Goal: Transaction & Acquisition: Subscribe to service/newsletter

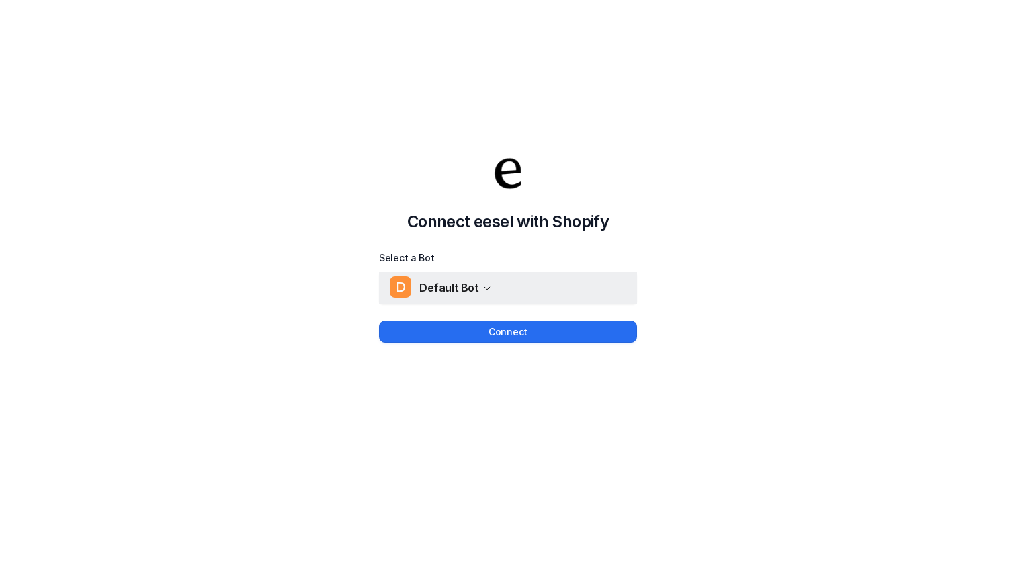
click at [483, 297] on div "D Default Bot" at bounding box center [440, 288] width 101 height 20
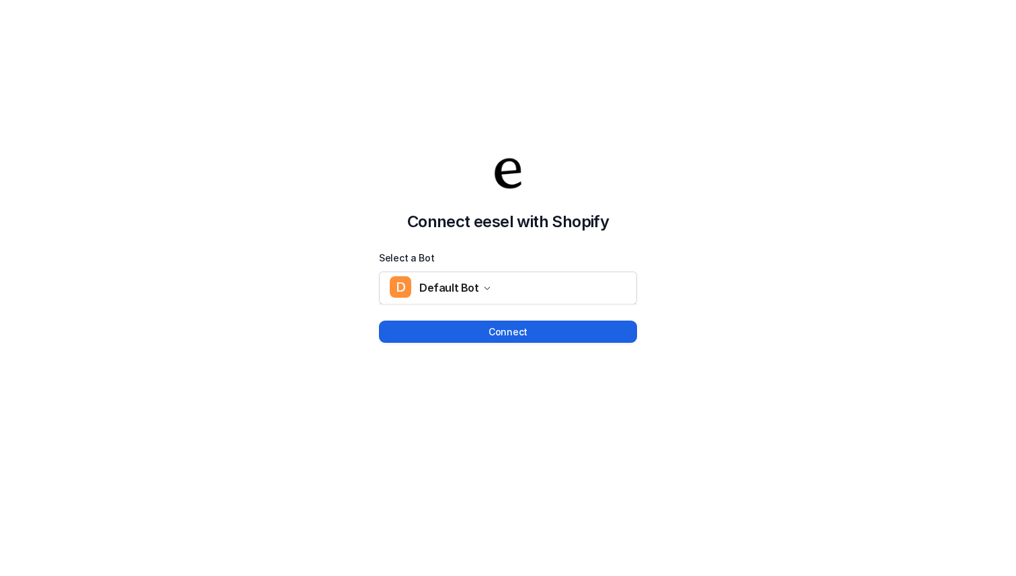
click at [486, 335] on button "Connect" at bounding box center [508, 332] width 258 height 22
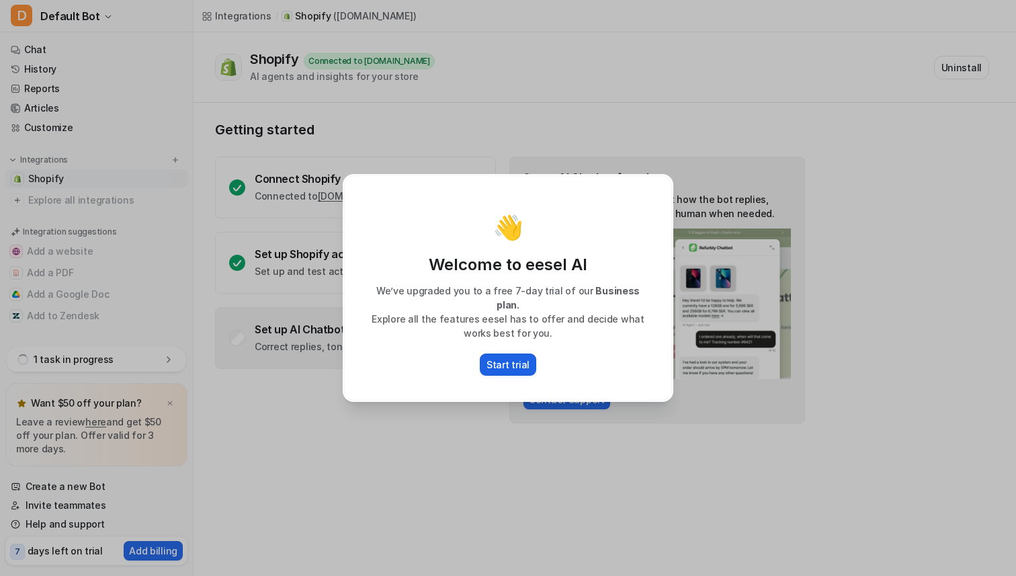
click at [515, 358] on p "Start trial" at bounding box center [508, 365] width 43 height 14
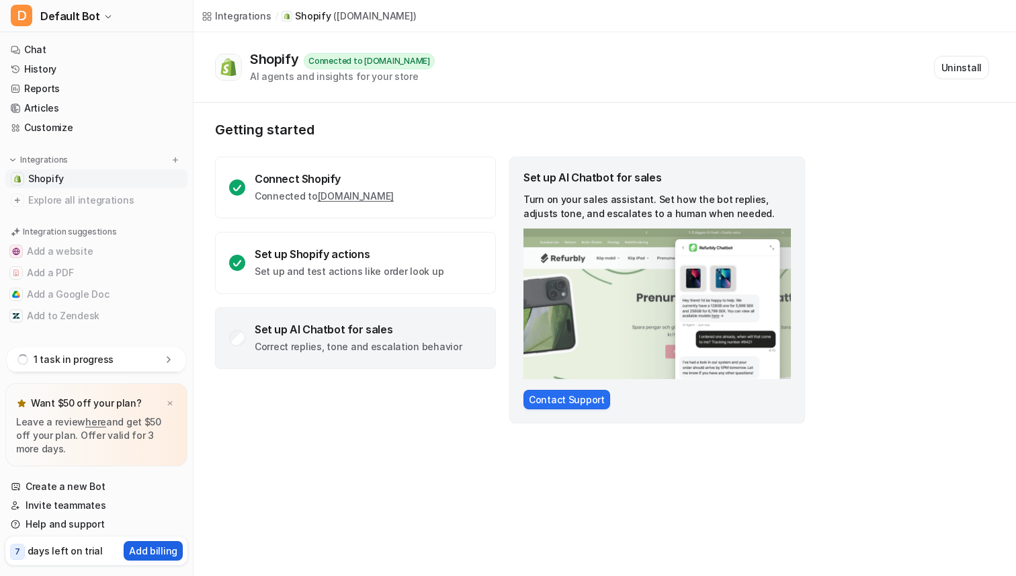
click at [143, 552] on p "Add billing" at bounding box center [153, 551] width 48 height 14
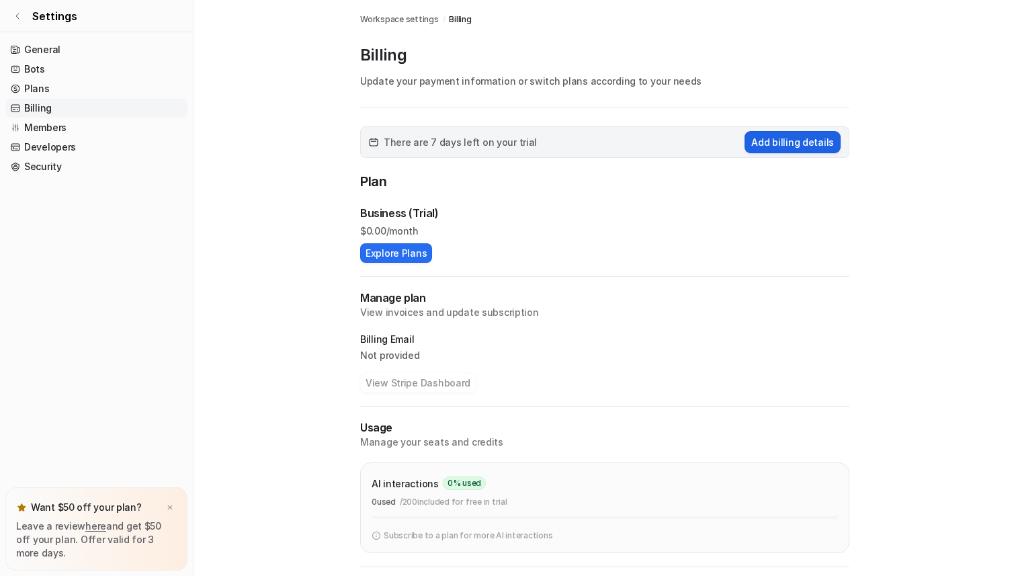
click at [760, 147] on button "Add billing details" at bounding box center [793, 142] width 96 height 22
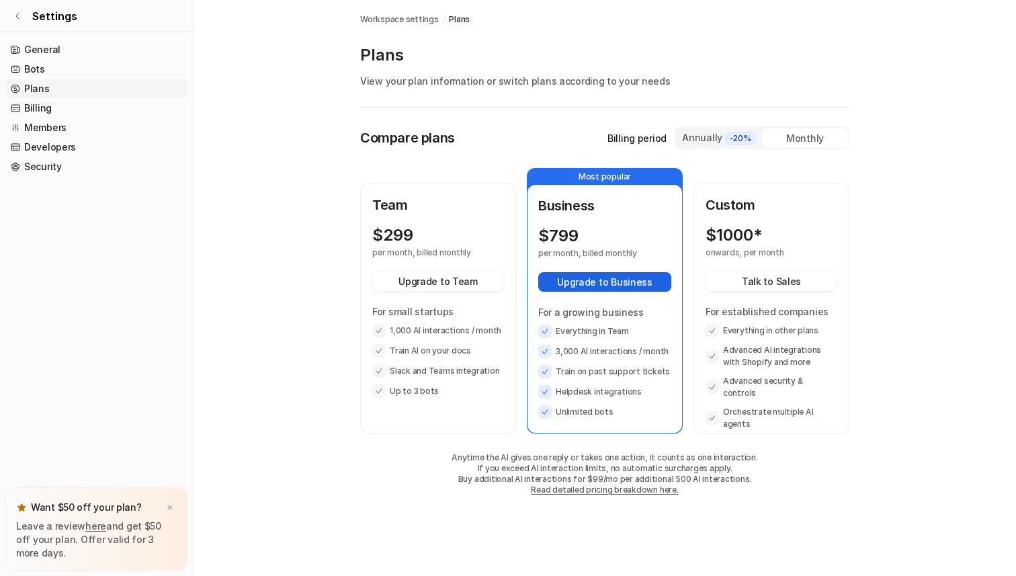
click at [629, 285] on button "Upgrade to Business" at bounding box center [604, 281] width 133 height 19
click at [18, 16] on icon at bounding box center [17, 16] width 8 height 8
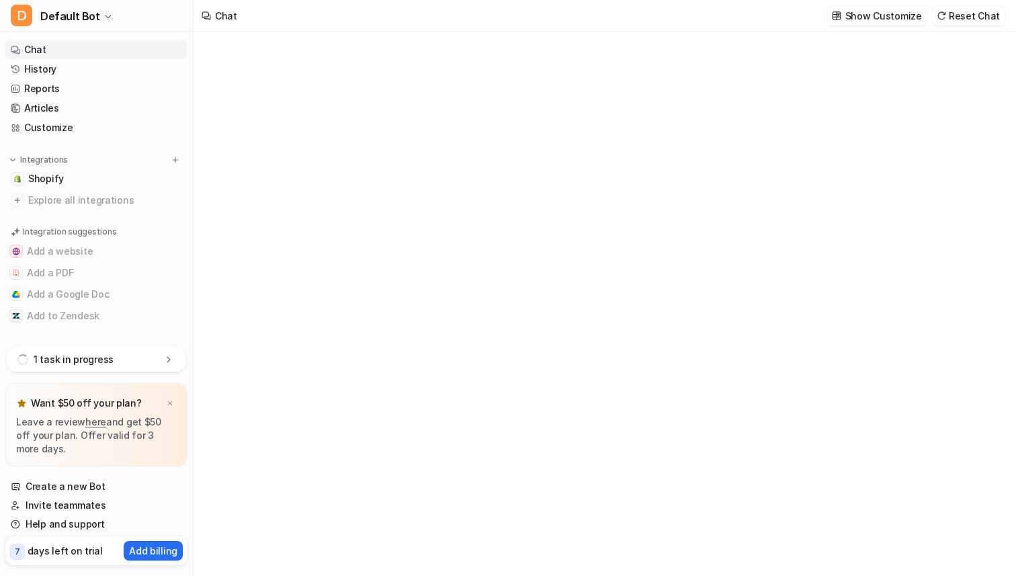
type textarea "**********"
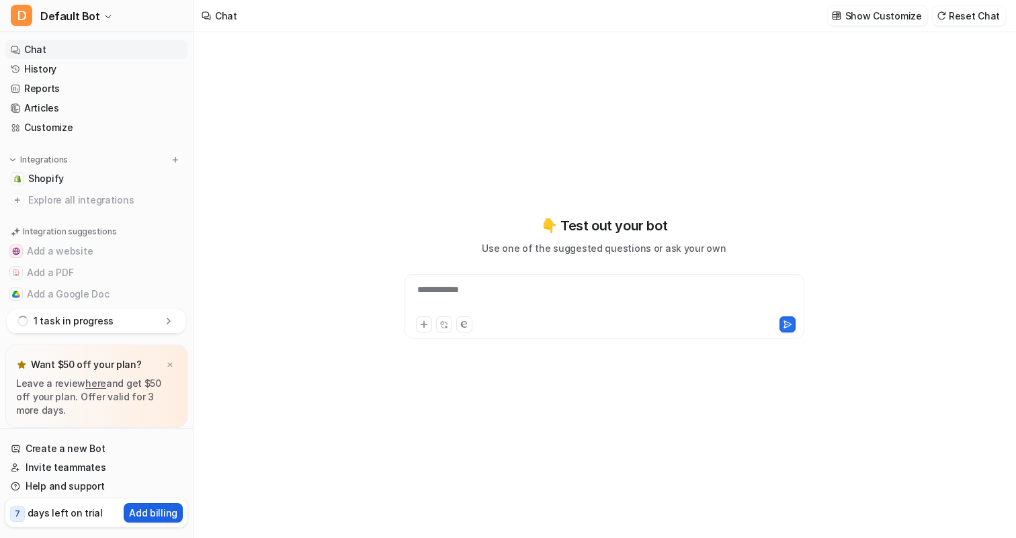
click at [149, 506] on p "Add billing" at bounding box center [153, 513] width 48 height 14
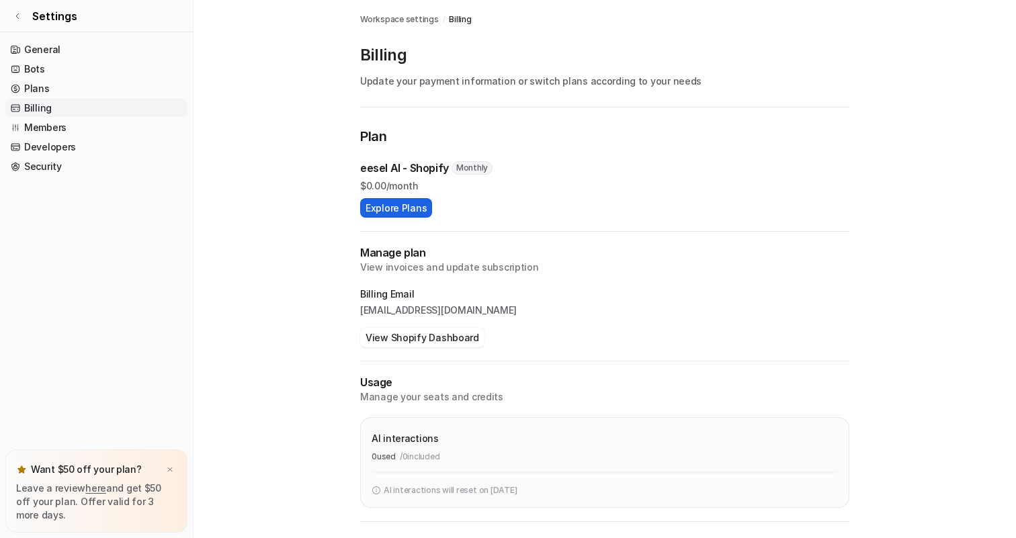
click at [416, 204] on button "Explore Plans" at bounding box center [396, 207] width 72 height 19
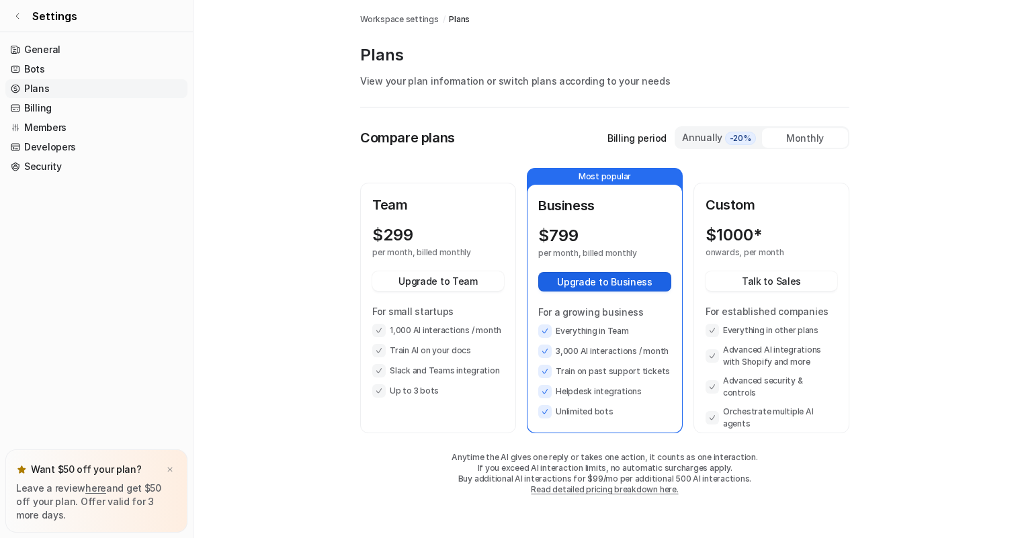
click at [628, 272] on button "Upgrade to Business" at bounding box center [604, 281] width 133 height 19
click at [761, 207] on p "Custom" at bounding box center [772, 205] width 132 height 20
click at [739, 132] on span "-20%" at bounding box center [740, 138] width 31 height 13
click at [722, 269] on div "$ 1000* onwards, per year Talk to Sales For established companies Everything in…" at bounding box center [772, 328] width 132 height 204
click at [722, 274] on button "Talk to Sales" at bounding box center [772, 281] width 132 height 19
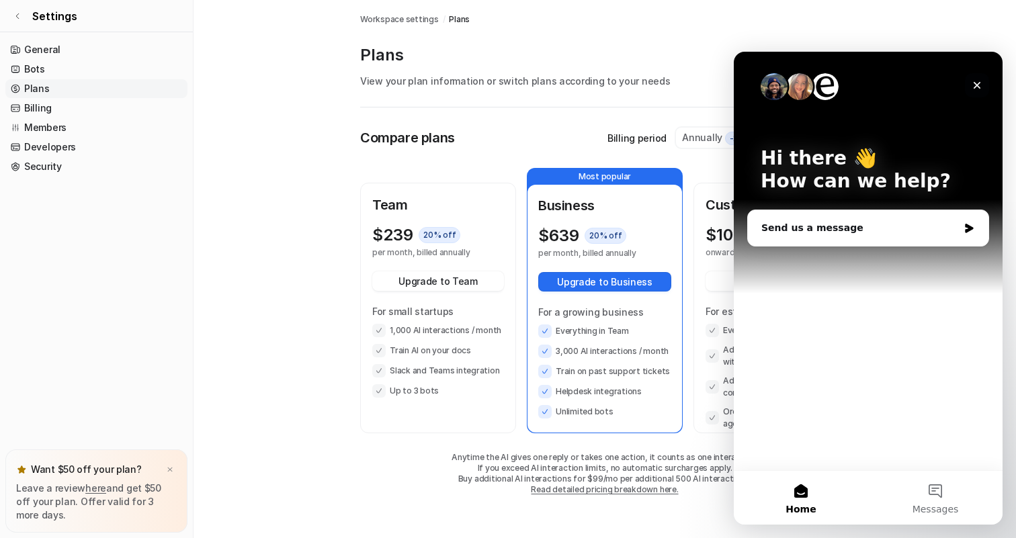
click at [987, 88] on div "Close" at bounding box center [977, 85] width 24 height 24
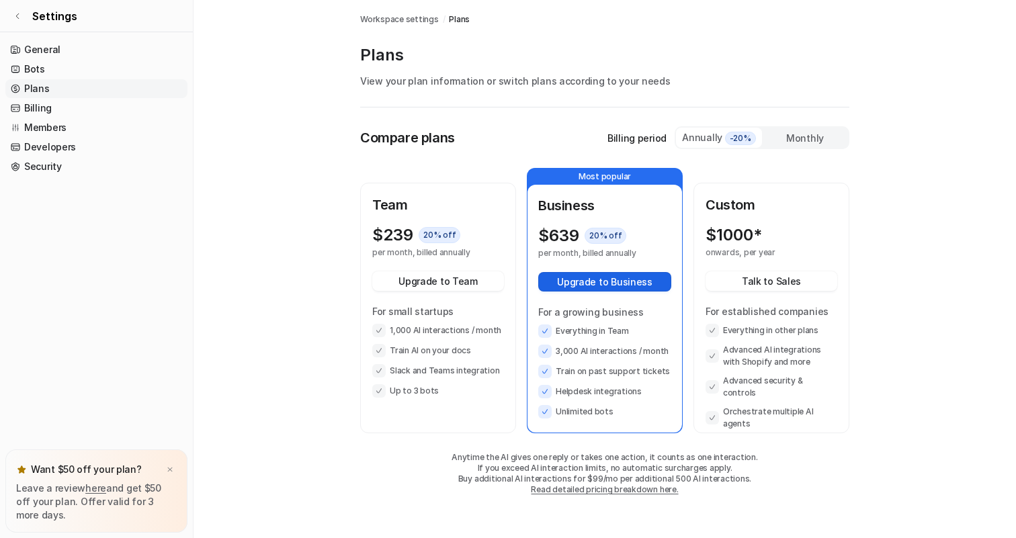
click at [572, 290] on button "Upgrade to Business" at bounding box center [604, 281] width 133 height 19
click at [579, 281] on button "Upgrade to Business" at bounding box center [604, 281] width 133 height 19
click at [440, 282] on button "Upgrade to Team" at bounding box center [438, 281] width 132 height 19
click at [19, 21] on link "Settings" at bounding box center [96, 16] width 193 height 32
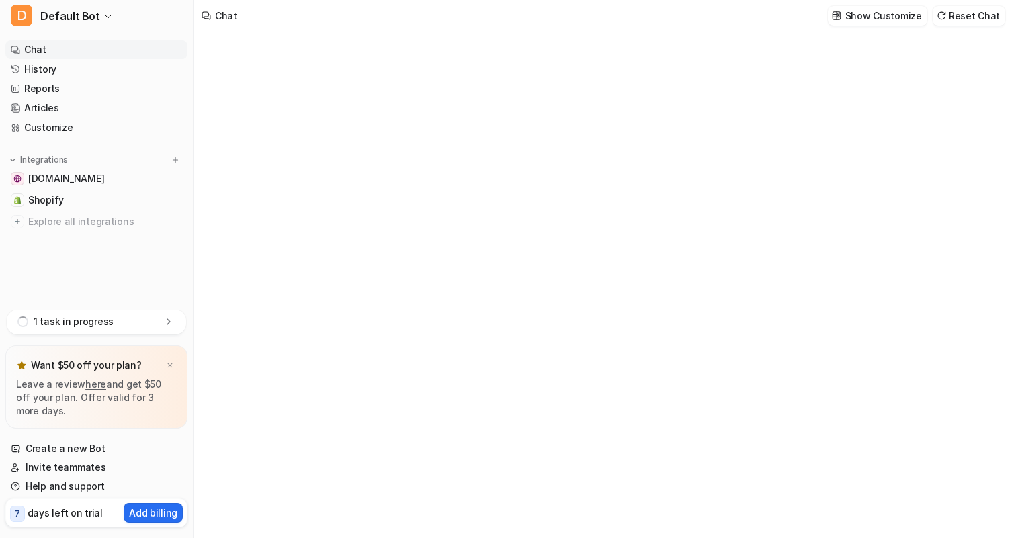
type textarea "**********"
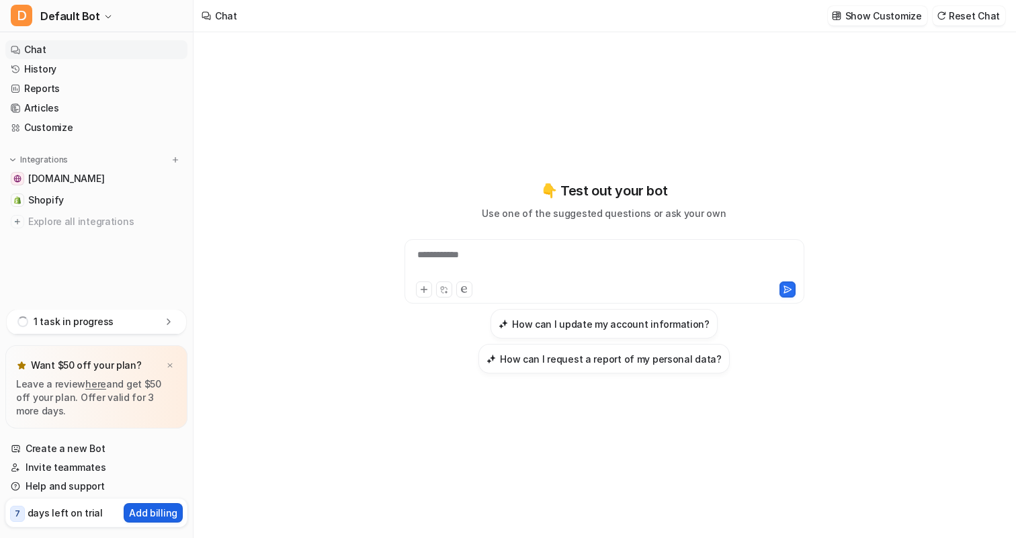
click at [141, 509] on p "Add billing" at bounding box center [153, 513] width 48 height 14
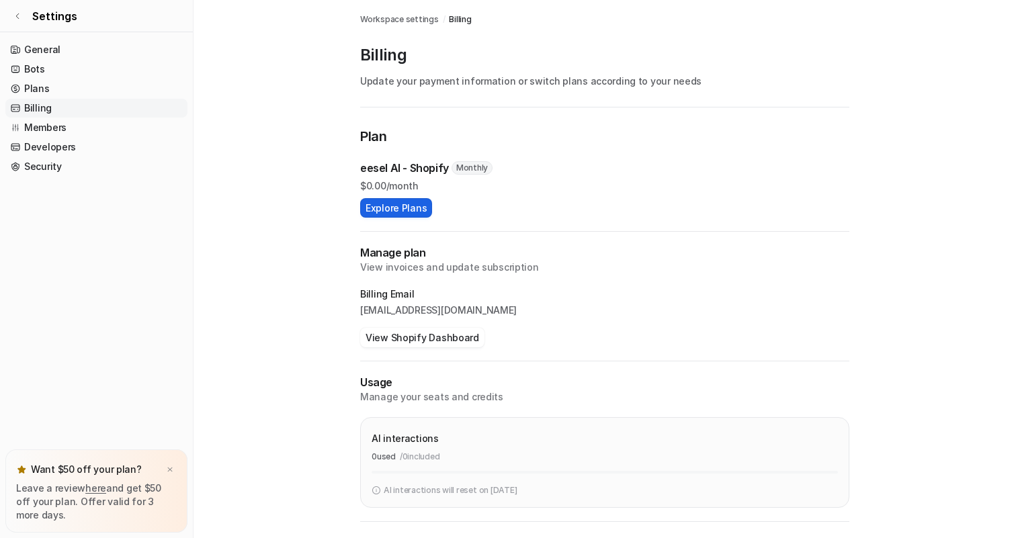
click at [401, 211] on button "Explore Plans" at bounding box center [396, 207] width 72 height 19
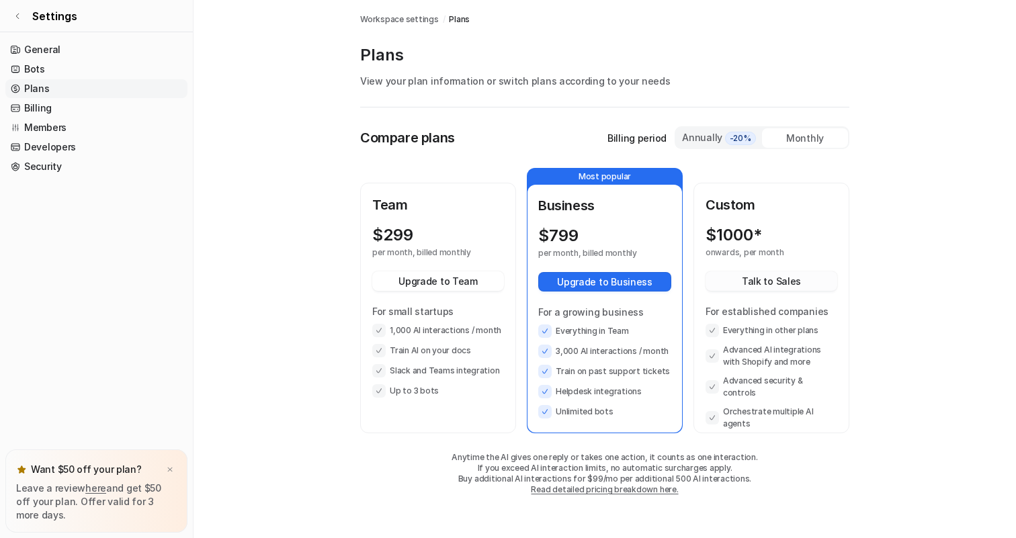
click at [775, 276] on button "Talk to Sales" at bounding box center [772, 281] width 132 height 19
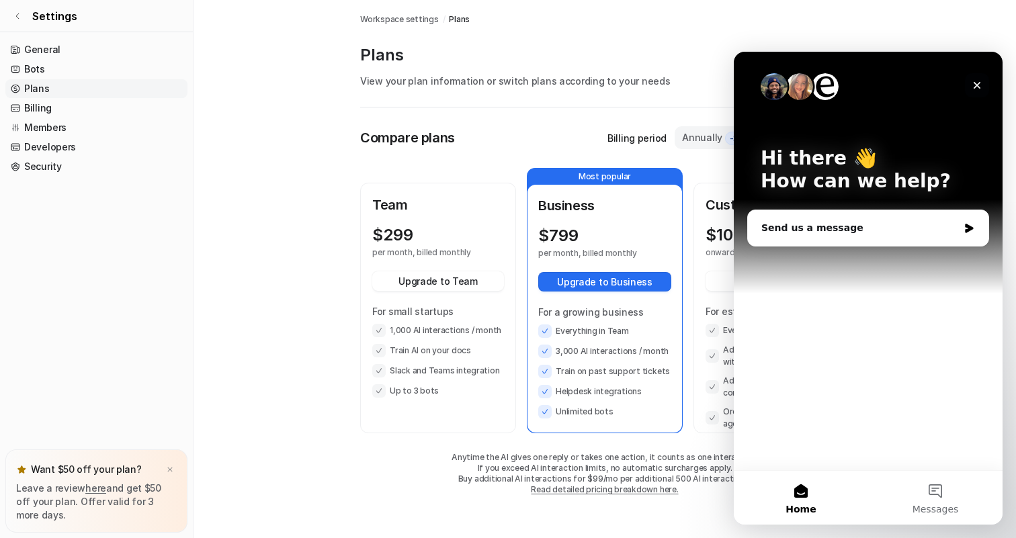
click at [974, 80] on icon "Close" at bounding box center [977, 85] width 11 height 11
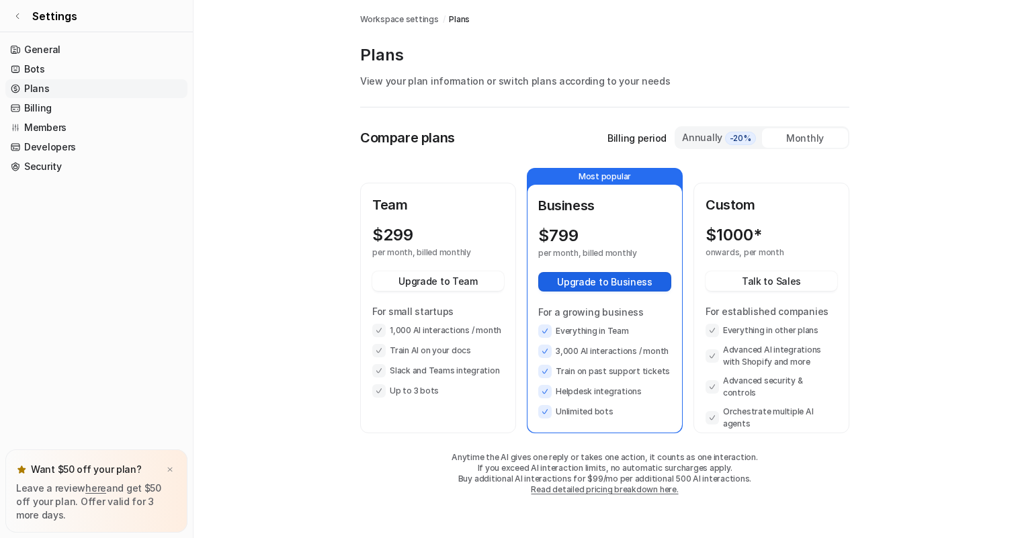
click at [634, 282] on button "Upgrade to Business" at bounding box center [604, 281] width 133 height 19
click at [19, 49] on icon at bounding box center [18, 50] width 3 height 6
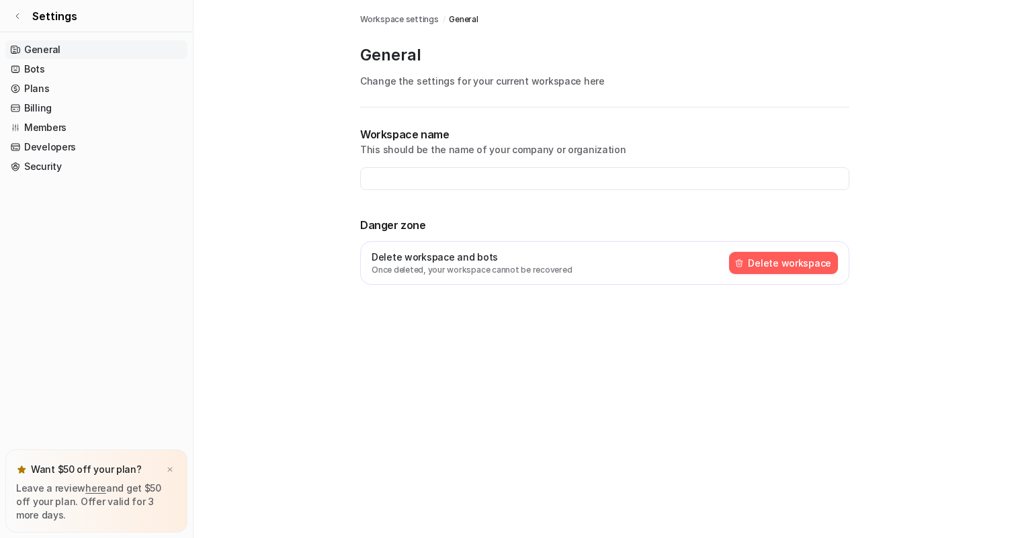
type input "**********"
click at [13, 16] on icon at bounding box center [17, 16] width 8 height 8
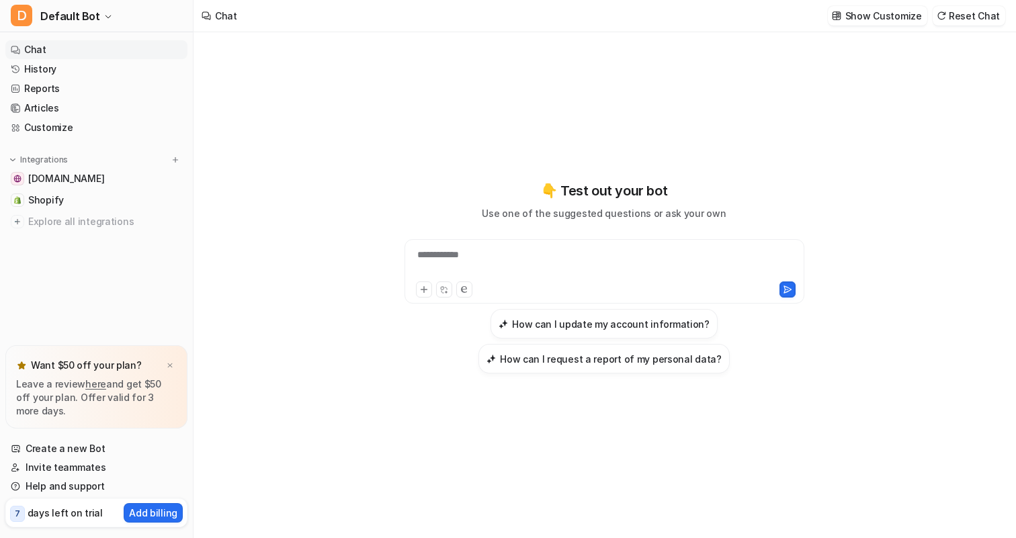
click at [56, 509] on p "days left on trial" at bounding box center [65, 513] width 75 height 14
click at [145, 512] on p "Add billing" at bounding box center [153, 513] width 48 height 14
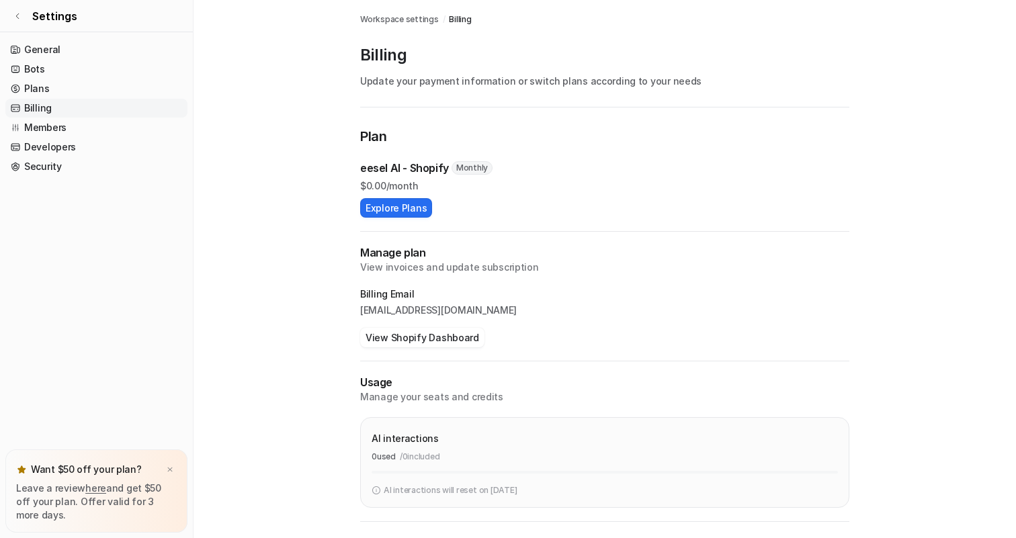
scroll to position [83, 0]
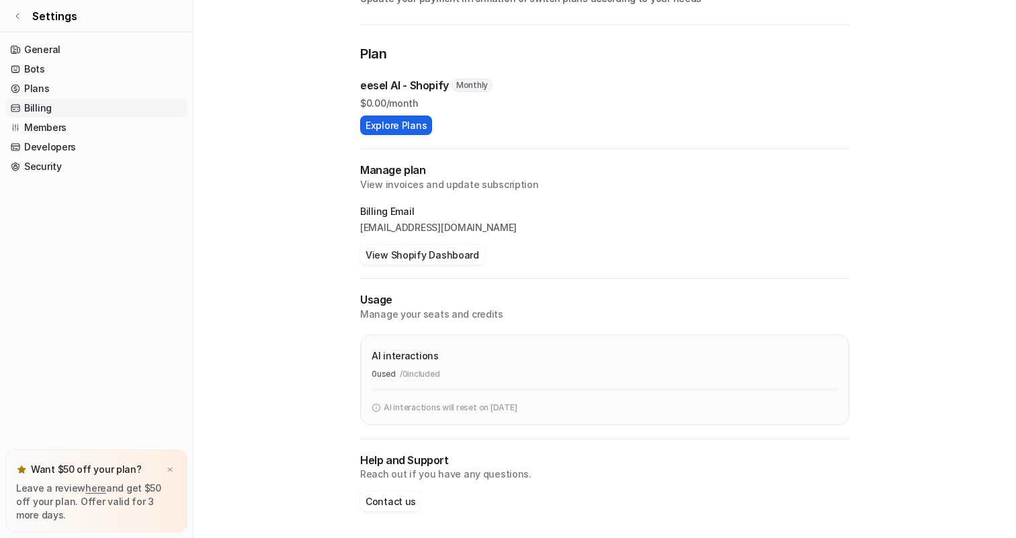
click at [394, 132] on button "Explore Plans" at bounding box center [396, 125] width 72 height 19
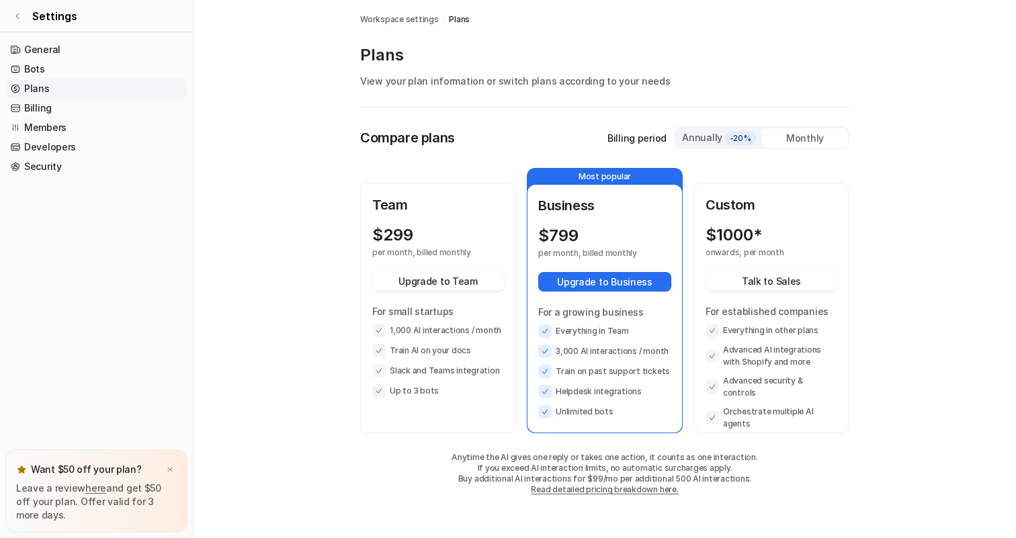
click at [456, 258] on div "$ 299 per month, billed monthly Upgrade to Team For small startups 1,000 AI int…" at bounding box center [438, 312] width 132 height 172
click at [456, 260] on div "$ 299 per month, billed monthly Upgrade to Team For small startups 1,000 AI int…" at bounding box center [438, 312] width 132 height 172
click at [458, 275] on button "Upgrade to Team" at bounding box center [438, 281] width 132 height 19
click at [750, 262] on div "$ 1000* onwards, per month Talk to Sales For established companies Everything i…" at bounding box center [772, 328] width 132 height 204
click at [750, 284] on button "Talk to Sales" at bounding box center [772, 281] width 132 height 19
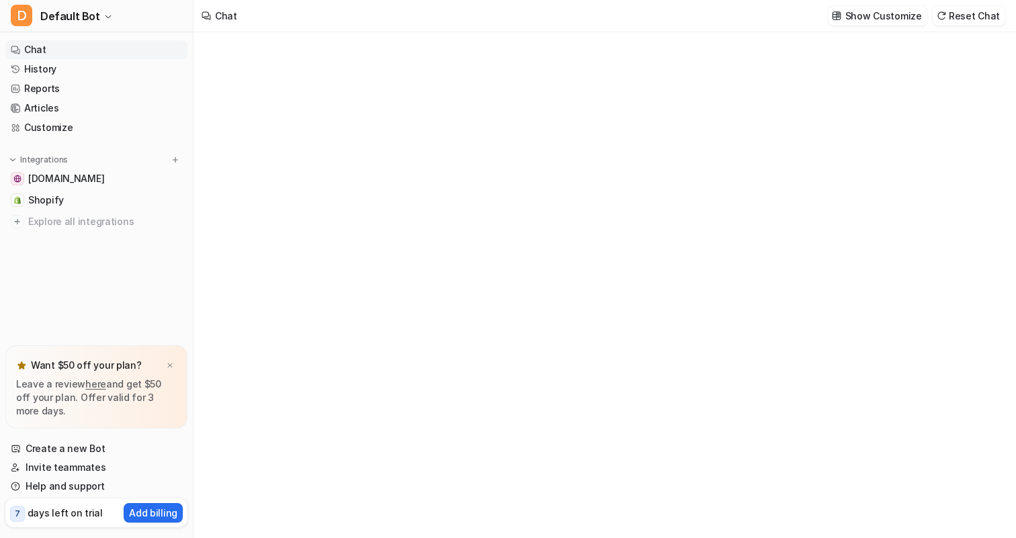
type textarea "**********"
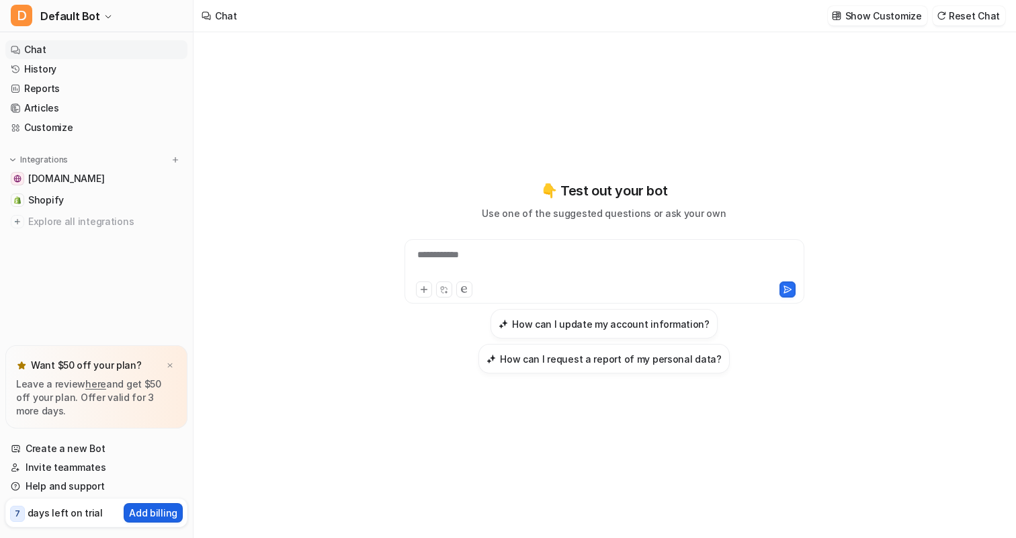
click at [150, 506] on p "Add billing" at bounding box center [153, 513] width 48 height 14
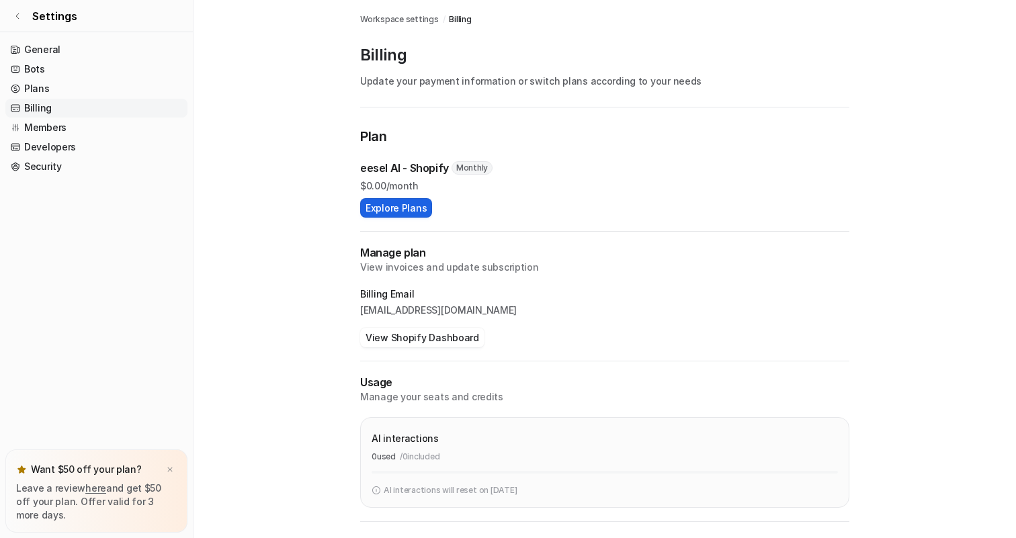
click at [401, 208] on button "Explore Plans" at bounding box center [396, 207] width 72 height 19
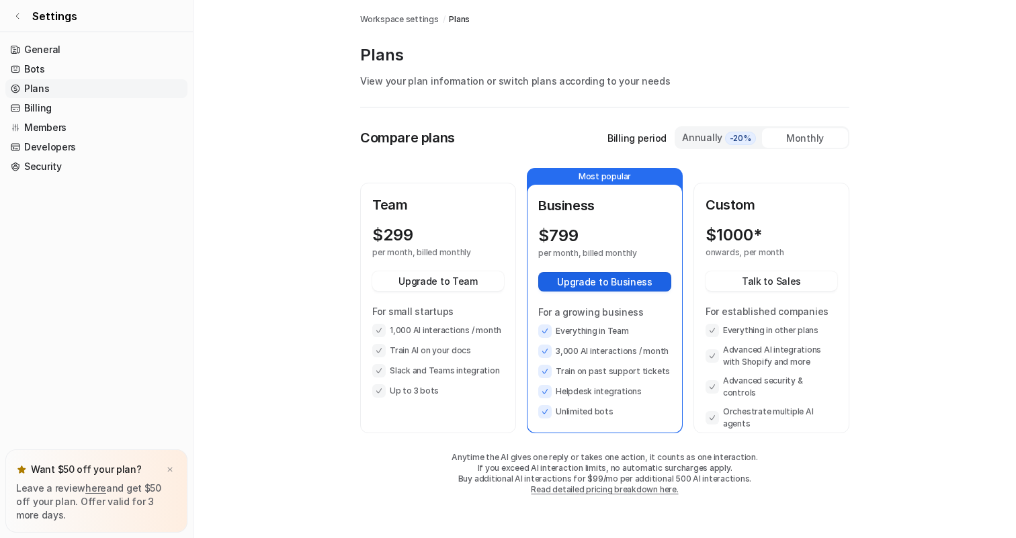
click at [624, 284] on button "Upgrade to Business" at bounding box center [604, 281] width 133 height 19
